Goal: Task Accomplishment & Management: Use online tool/utility

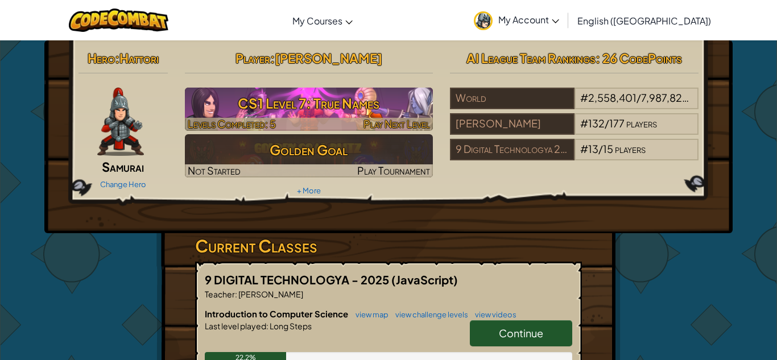
click at [361, 106] on h3 "CS1 Level 7: True Names" at bounding box center [309, 103] width 249 height 26
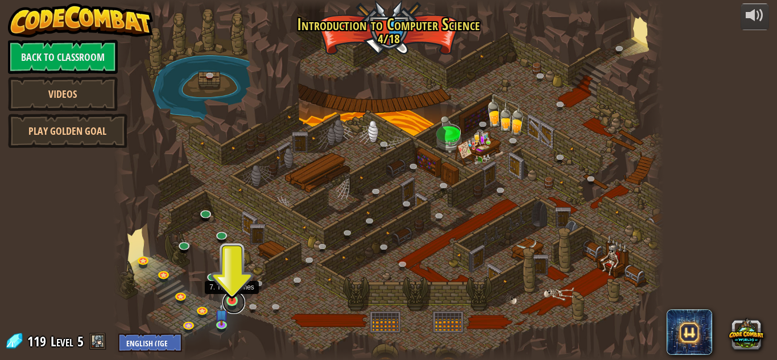
click at [234, 305] on link at bounding box center [233, 302] width 23 height 23
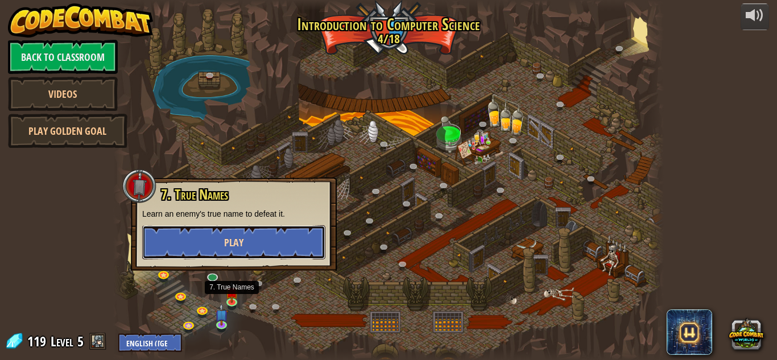
click at [246, 247] on button "Play" at bounding box center [233, 242] width 183 height 34
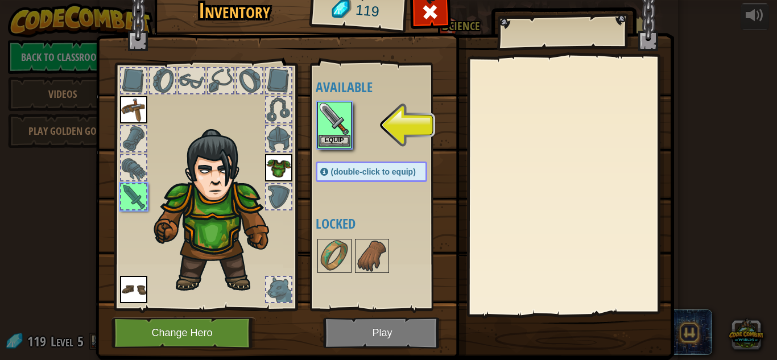
click at [345, 116] on img at bounding box center [335, 119] width 32 height 32
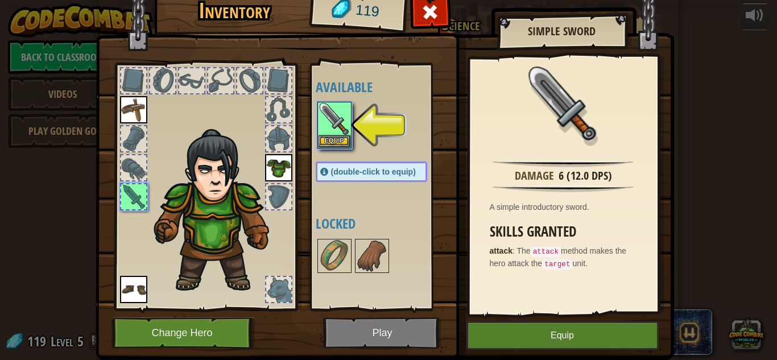
click at [554, 352] on img at bounding box center [385, 153] width 579 height 413
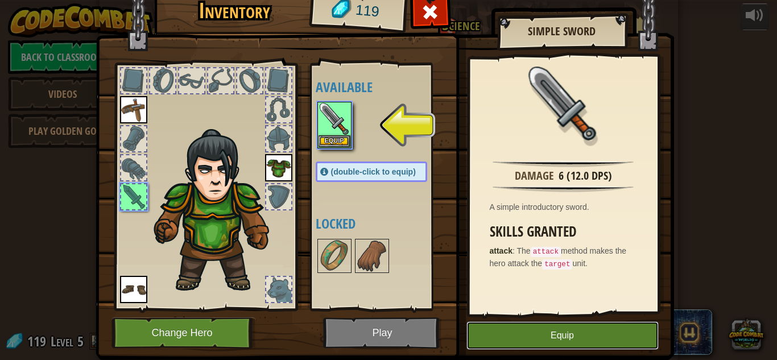
click at [549, 348] on button "Equip" at bounding box center [563, 336] width 192 height 28
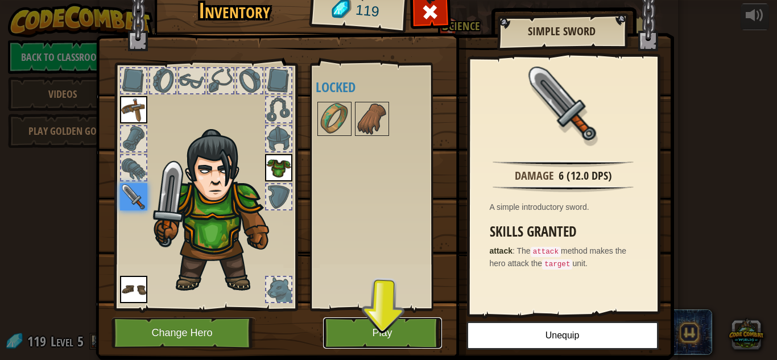
click at [418, 335] on button "Play" at bounding box center [382, 333] width 119 height 31
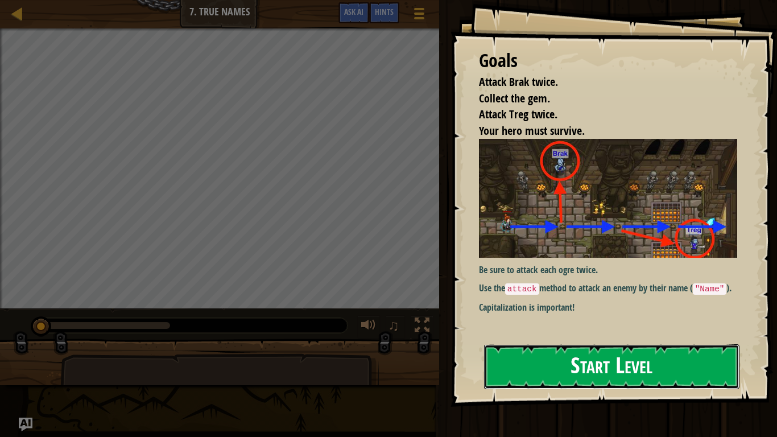
click at [611, 359] on button "Start Level" at bounding box center [612, 366] width 256 height 45
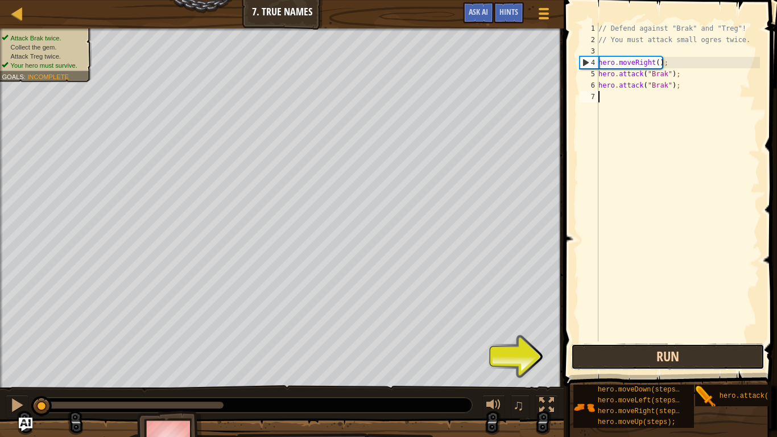
click at [676, 356] on button "Run" at bounding box center [667, 357] width 193 height 26
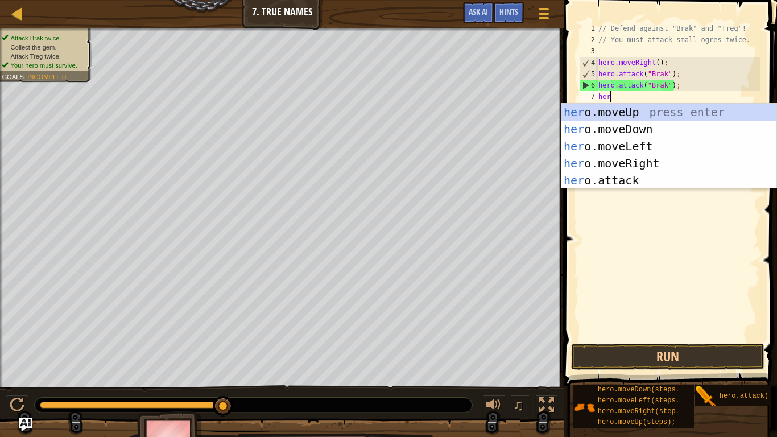
scroll to position [5, 2]
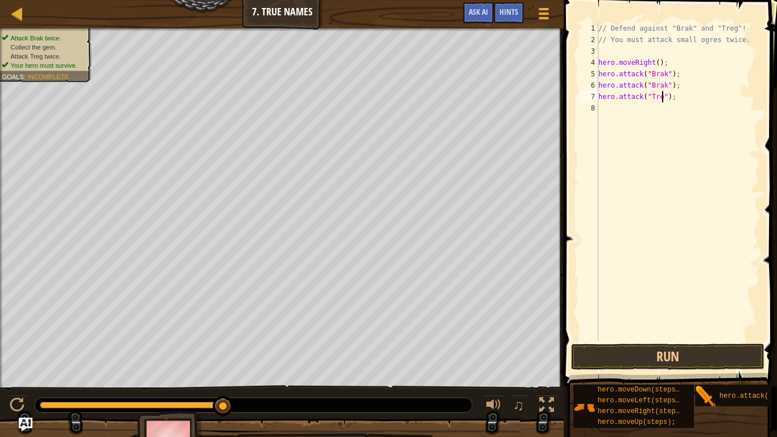
type textarea "hero.attack("Treg");"
click at [724, 360] on button "Run" at bounding box center [667, 357] width 193 height 26
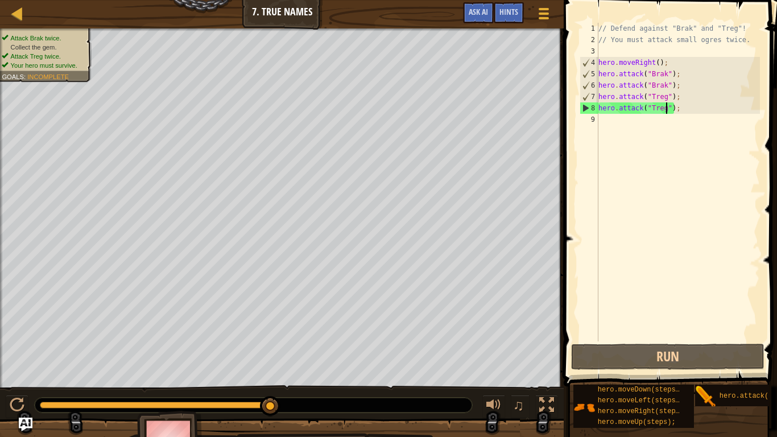
click at [699, 106] on div "// Defend against "Brak" and "Treg"! // You must attack small ogres twice. hero…" at bounding box center [678, 193] width 164 height 341
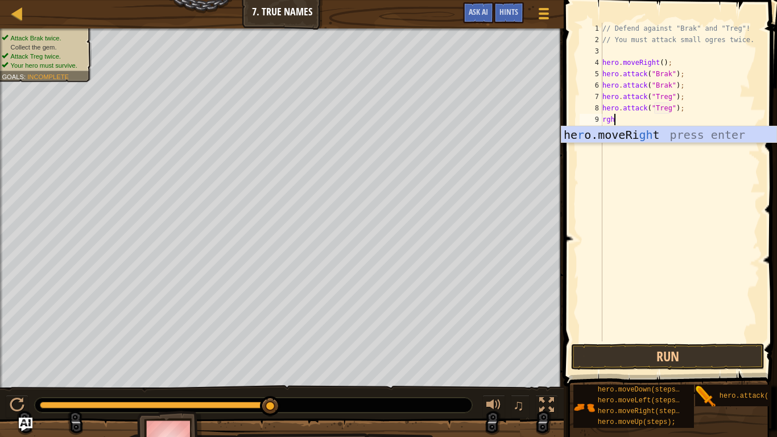
type textarea "rgh"
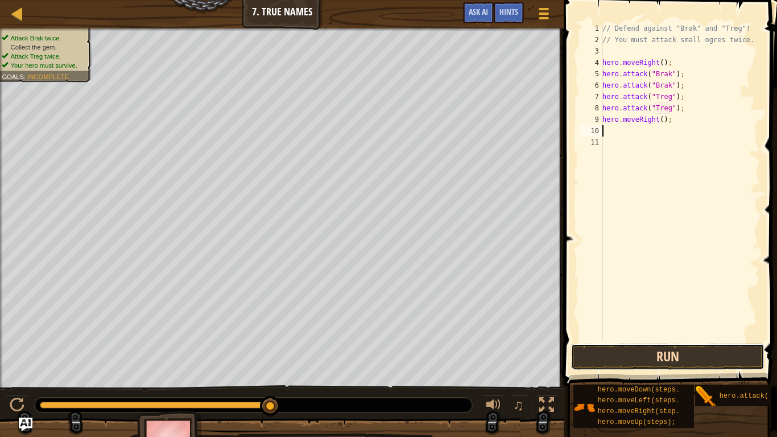
click at [690, 357] on button "Run" at bounding box center [667, 357] width 193 height 26
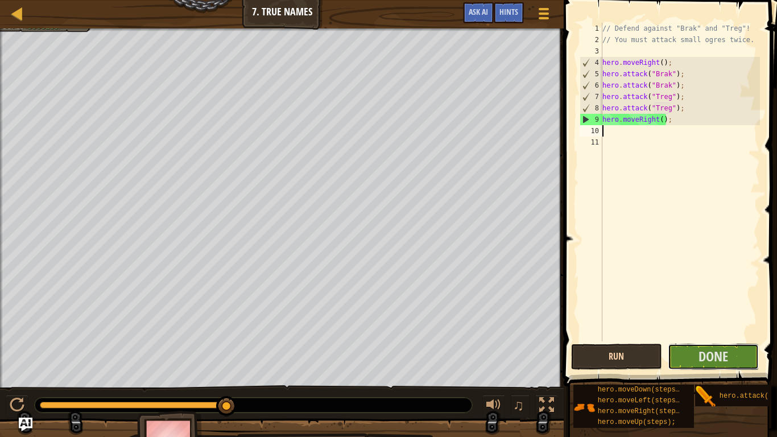
click at [690, 357] on button "Done" at bounding box center [713, 357] width 91 height 26
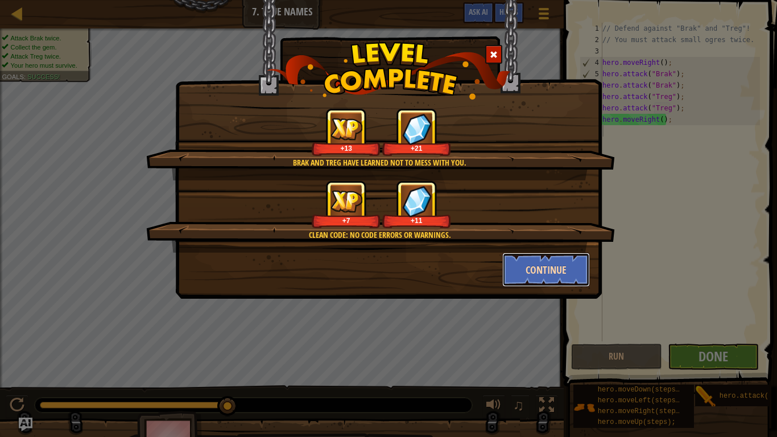
click at [541, 269] on button "Continue" at bounding box center [546, 270] width 88 height 34
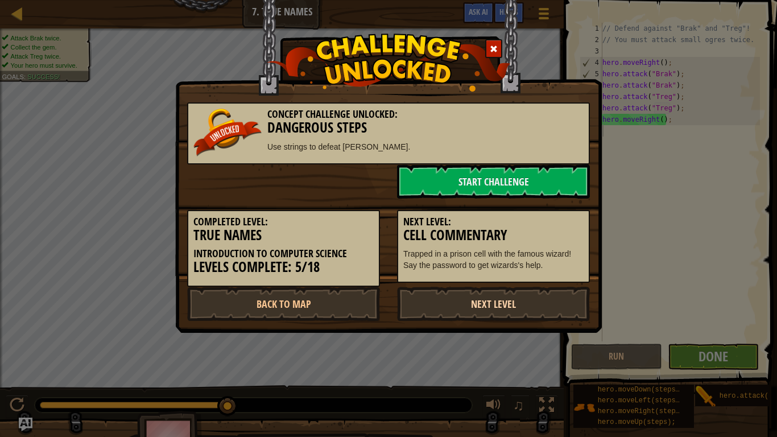
click at [504, 296] on link "Next Level" at bounding box center [493, 304] width 193 height 34
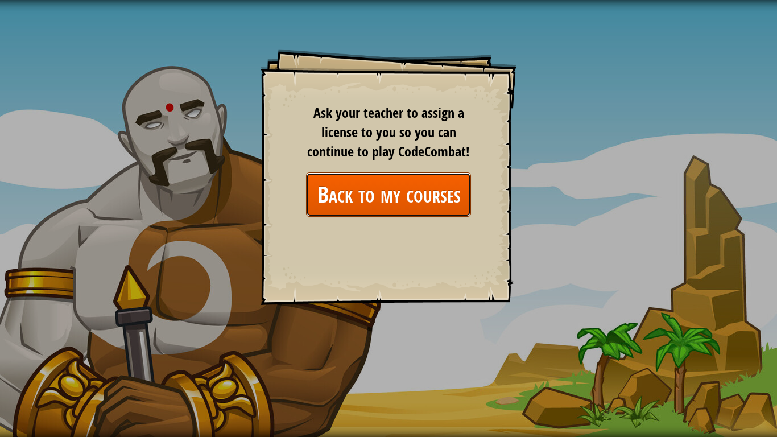
click at [403, 208] on link "Back to my courses" at bounding box center [388, 194] width 165 height 44
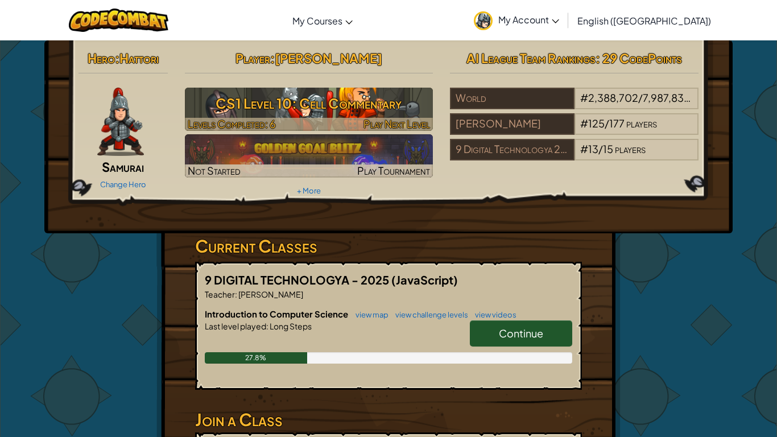
click at [359, 105] on h3 "CS1 Level 10: Cell Commentary" at bounding box center [309, 103] width 249 height 26
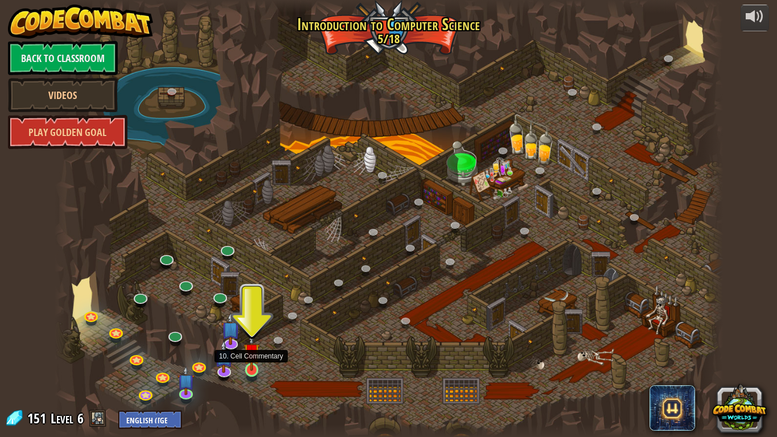
click at [256, 360] on img at bounding box center [252, 351] width 17 height 39
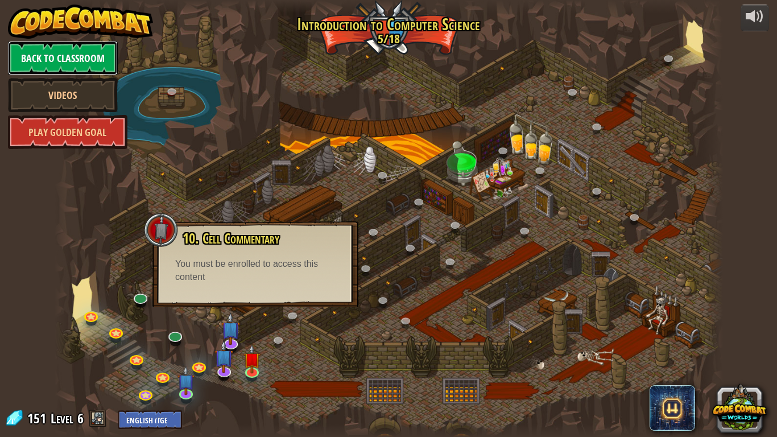
click at [71, 47] on link "Back to Classroom" at bounding box center [63, 58] width 110 height 34
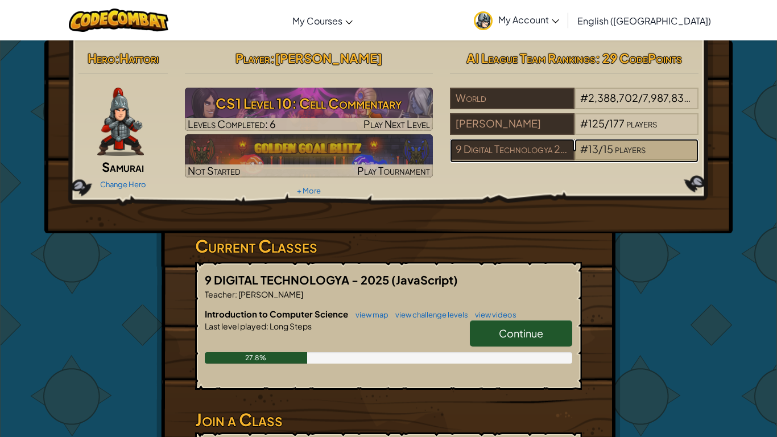
click at [642, 145] on span "players" at bounding box center [630, 148] width 31 height 13
